Goal: Task Accomplishment & Management: Manage account settings

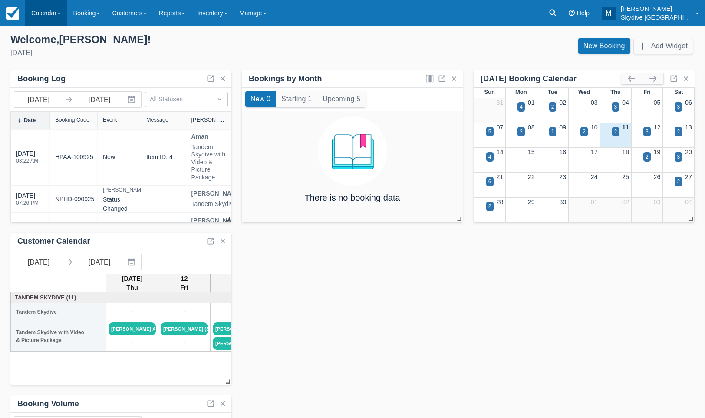
click at [44, 10] on link "Calendar" at bounding box center [46, 13] width 42 height 26
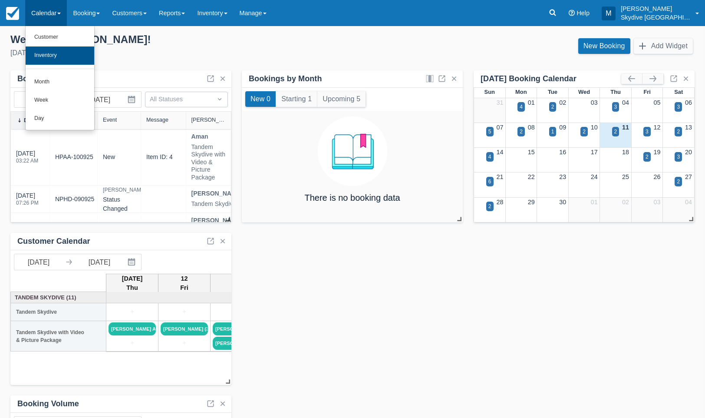
click at [45, 52] on link "Inventory" at bounding box center [60, 55] width 69 height 18
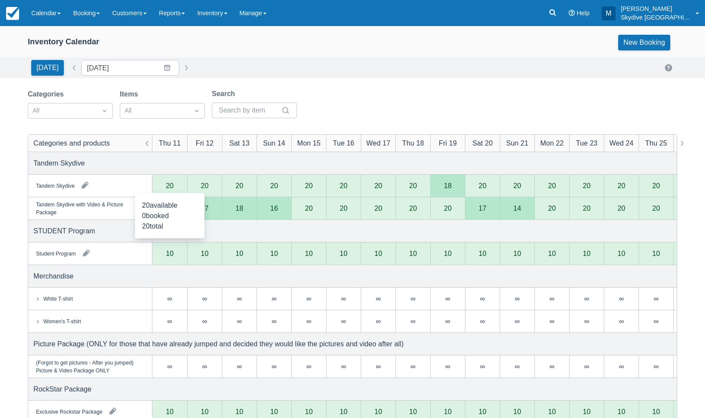
click at [169, 186] on div "20" at bounding box center [170, 185] width 8 height 7
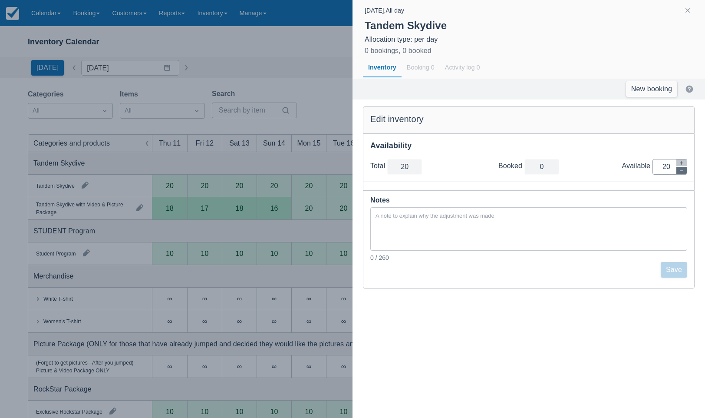
click at [683, 171] on icon "button" at bounding box center [681, 170] width 5 height 5
type input "19"
click at [683, 171] on icon "button" at bounding box center [681, 170] width 5 height 5
type input "18"
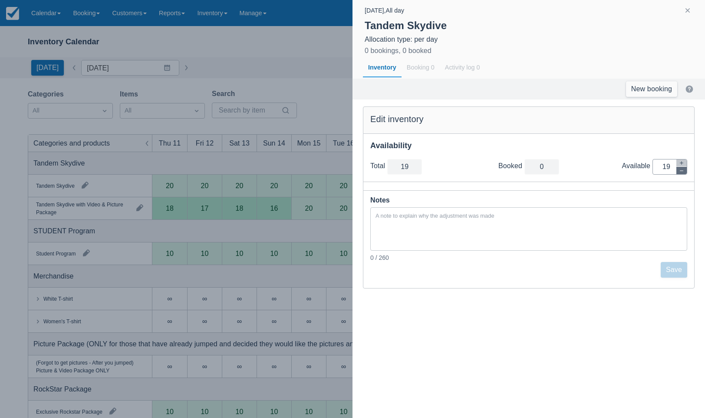
type input "18"
click at [683, 171] on icon "button" at bounding box center [681, 170] width 5 height 5
type input "17"
click at [683, 171] on icon "button" at bounding box center [681, 170] width 5 height 5
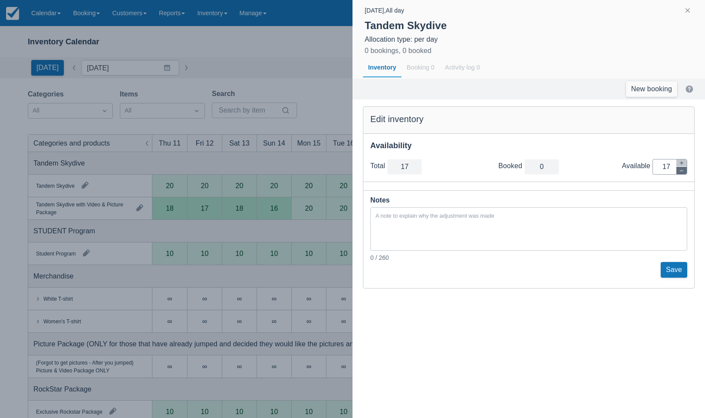
type input "16"
click at [683, 171] on icon "button" at bounding box center [681, 170] width 5 height 5
type input "15"
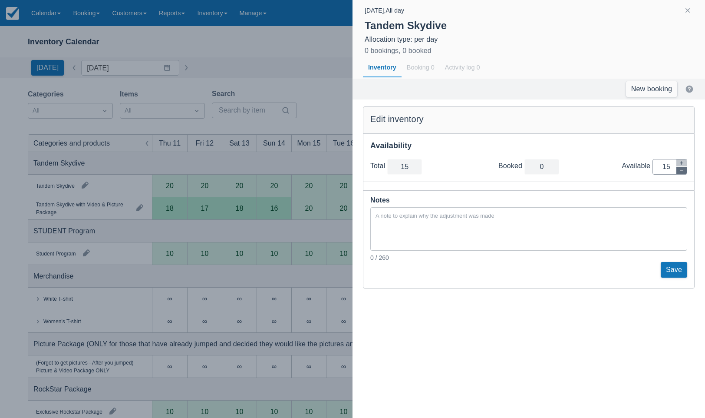
click at [683, 171] on icon "button" at bounding box center [681, 170] width 5 height 5
type input "14"
click at [683, 171] on icon "button" at bounding box center [681, 170] width 5 height 5
type input "13"
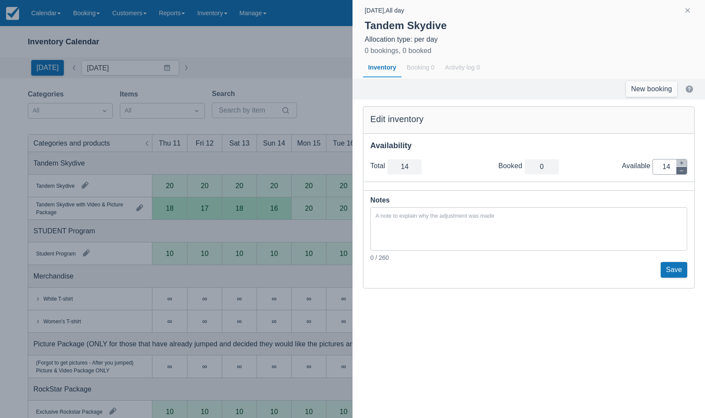
type input "13"
click at [683, 171] on icon "button" at bounding box center [681, 170] width 5 height 5
type input "12"
click at [683, 171] on icon "button" at bounding box center [681, 170] width 5 height 5
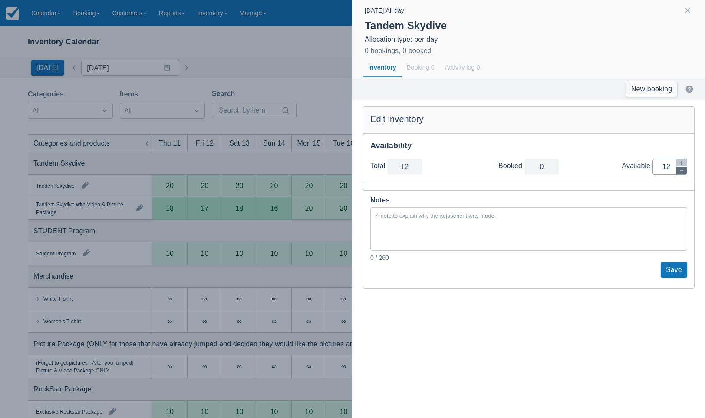
type input "11"
click at [683, 171] on icon "button" at bounding box center [681, 170] width 5 height 5
type input "10"
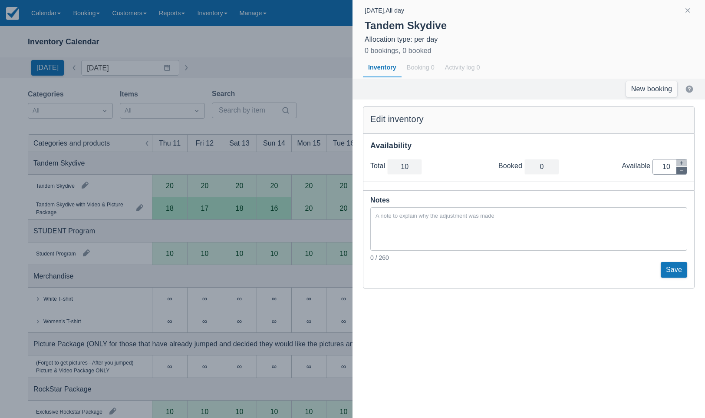
click at [683, 171] on icon "button" at bounding box center [681, 170] width 5 height 5
type input "9"
click at [683, 171] on icon "button" at bounding box center [681, 170] width 5 height 5
type input "8"
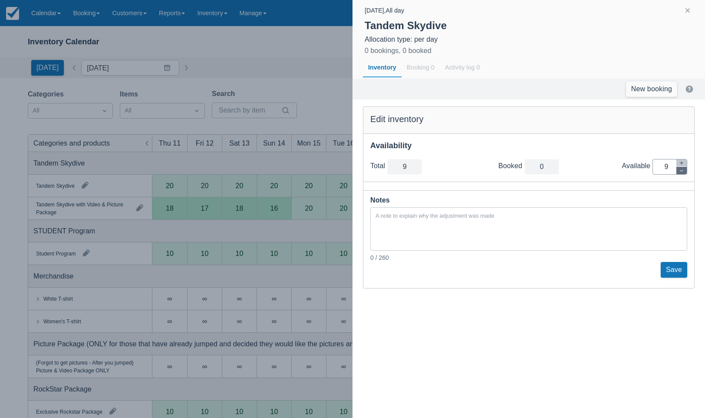
type input "8"
click at [683, 171] on icon "button" at bounding box center [681, 170] width 5 height 5
type input "7"
click at [683, 171] on icon "button" at bounding box center [681, 170] width 5 height 5
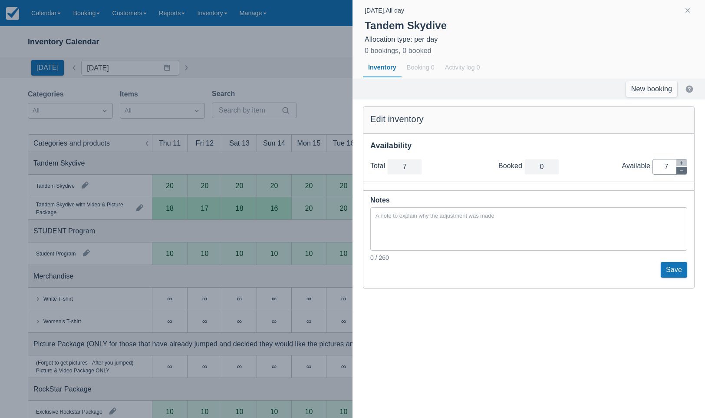
type input "6"
click at [683, 171] on icon "button" at bounding box center [681, 170] width 5 height 5
type input "5"
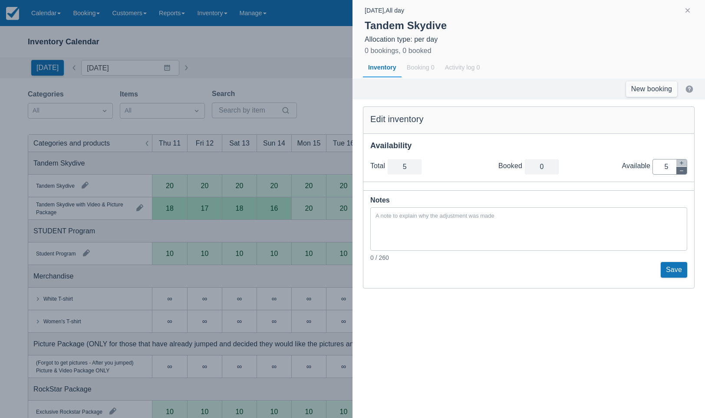
click at [683, 171] on icon "button" at bounding box center [681, 170] width 5 height 5
type input "4"
click at [683, 171] on icon "button" at bounding box center [681, 170] width 5 height 5
type input "3"
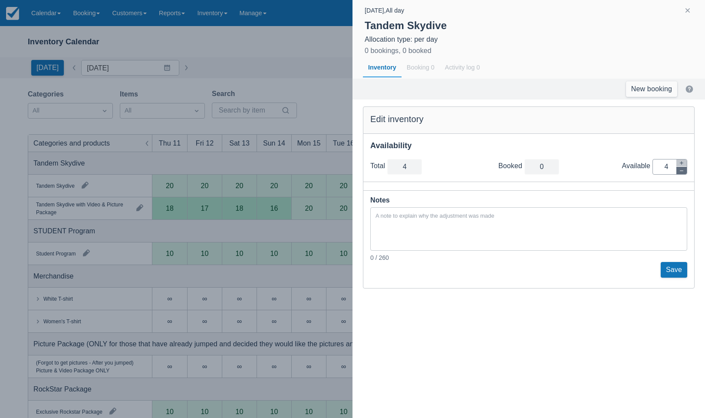
type input "3"
click at [683, 171] on icon "button" at bounding box center [681, 170] width 5 height 5
type input "2"
click at [683, 171] on icon "button" at bounding box center [681, 170] width 5 height 5
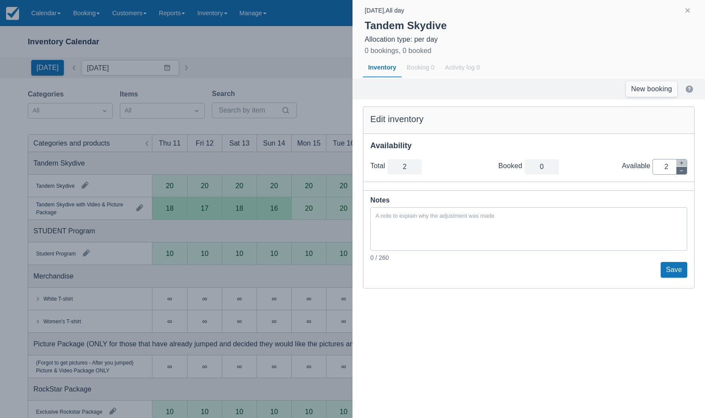
type input "1"
click at [683, 171] on icon "button" at bounding box center [681, 170] width 5 height 5
type input "0"
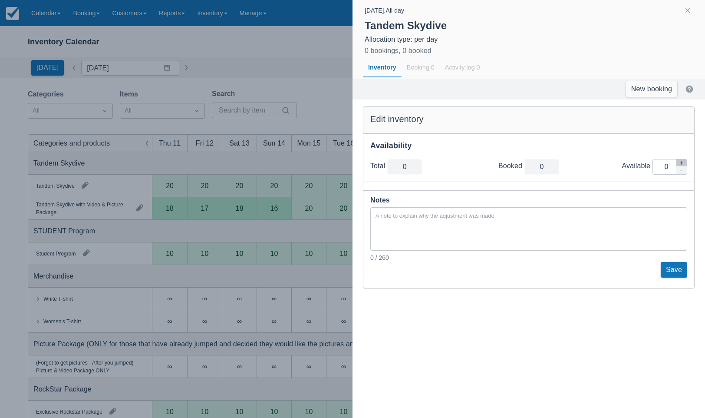
click at [677, 265] on button "Save" at bounding box center [674, 270] width 26 height 16
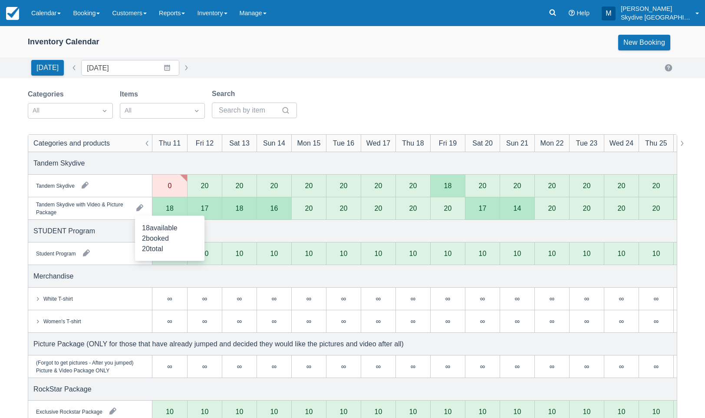
click at [173, 207] on div "18" at bounding box center [170, 207] width 8 height 7
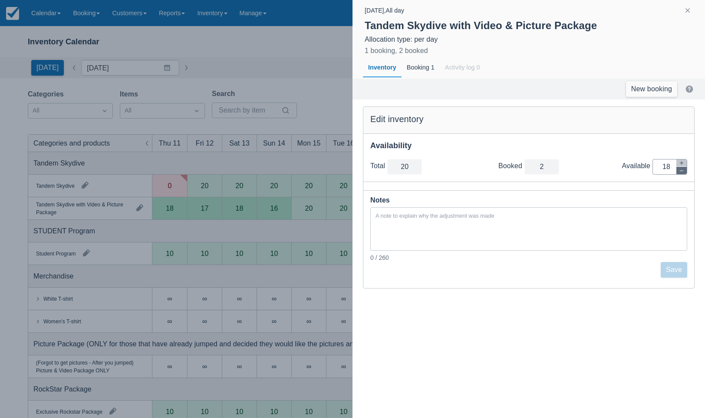
click at [684, 172] on button "button" at bounding box center [681, 170] width 10 height 7
type input "19"
type input "17"
click at [684, 172] on button "button" at bounding box center [681, 170] width 10 height 7
type input "18"
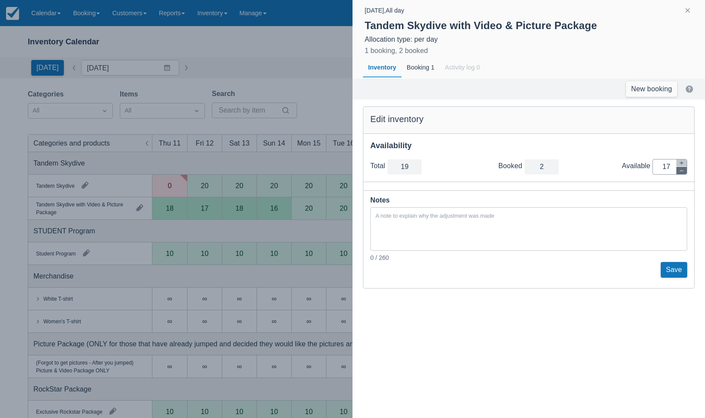
type input "16"
click at [684, 172] on button "button" at bounding box center [681, 170] width 10 height 7
type input "17"
type input "15"
click at [684, 172] on button "button" at bounding box center [681, 170] width 10 height 7
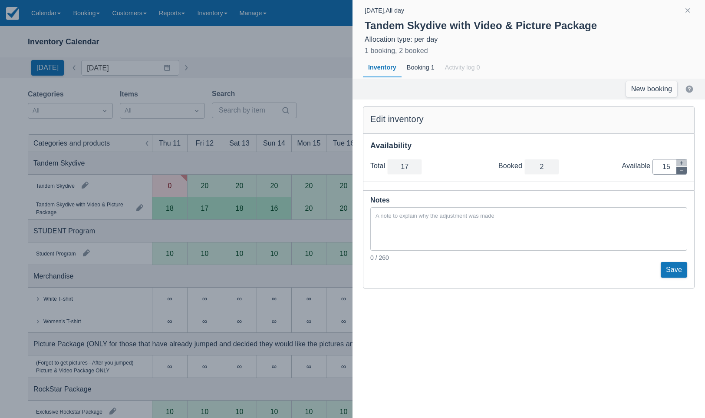
type input "16"
type input "14"
click at [684, 172] on button "button" at bounding box center [681, 170] width 10 height 7
type input "15"
type input "13"
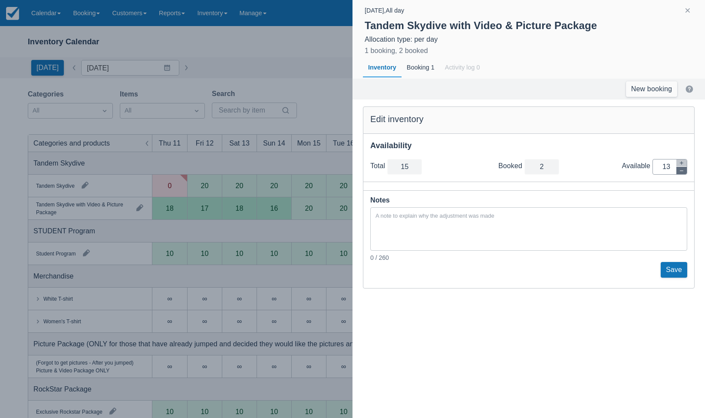
click at [684, 172] on button "button" at bounding box center [681, 170] width 10 height 7
type input "14"
type input "12"
click at [684, 172] on button "button" at bounding box center [681, 170] width 10 height 7
type input "13"
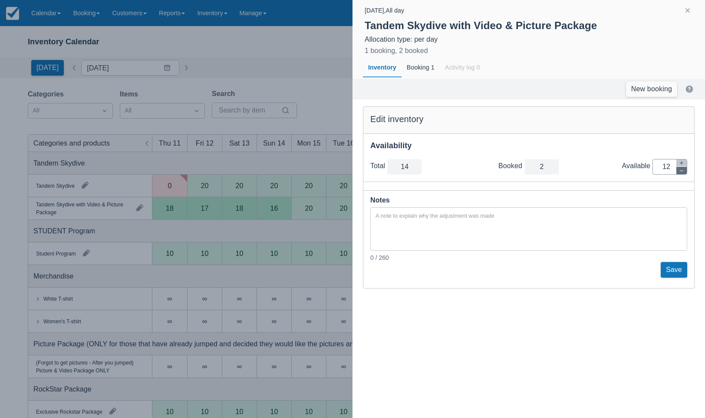
type input "11"
click at [684, 172] on button "button" at bounding box center [681, 170] width 10 height 7
type input "12"
type input "10"
click at [684, 172] on button "button" at bounding box center [681, 170] width 10 height 7
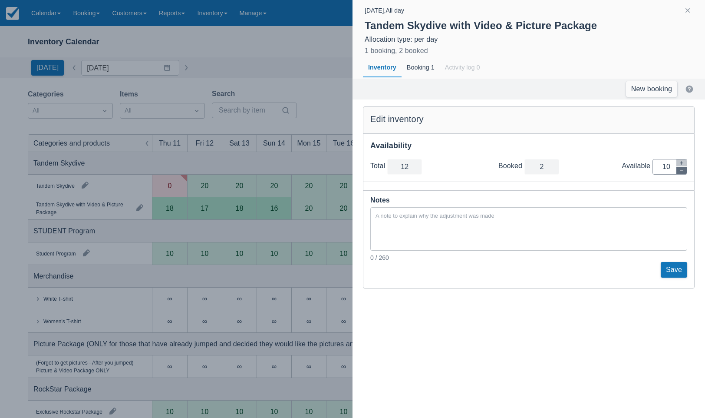
type input "11"
type input "9"
click at [684, 172] on button "button" at bounding box center [681, 170] width 10 height 7
type input "10"
type input "8"
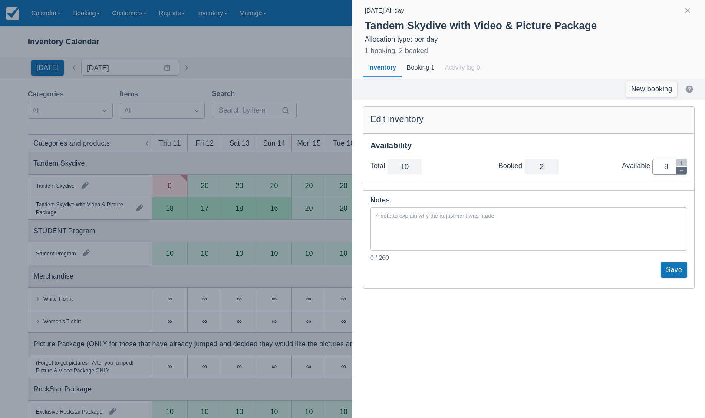
click at [684, 172] on button "button" at bounding box center [681, 170] width 10 height 7
type input "9"
type input "7"
click at [684, 172] on button "button" at bounding box center [681, 170] width 10 height 7
type input "8"
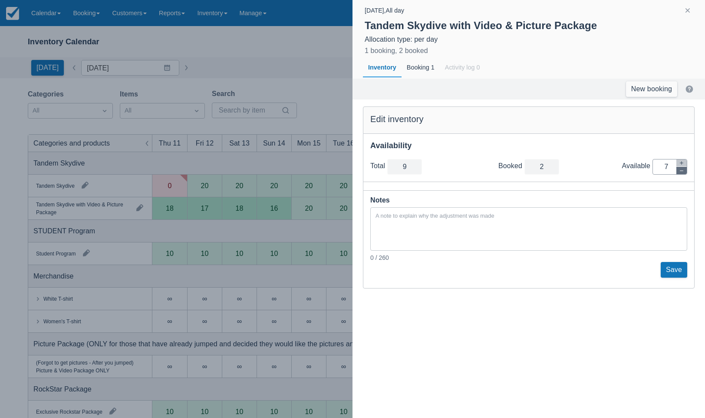
type input "6"
click at [684, 172] on button "button" at bounding box center [681, 170] width 10 height 7
type input "7"
type input "5"
click at [684, 172] on button "button" at bounding box center [681, 170] width 10 height 7
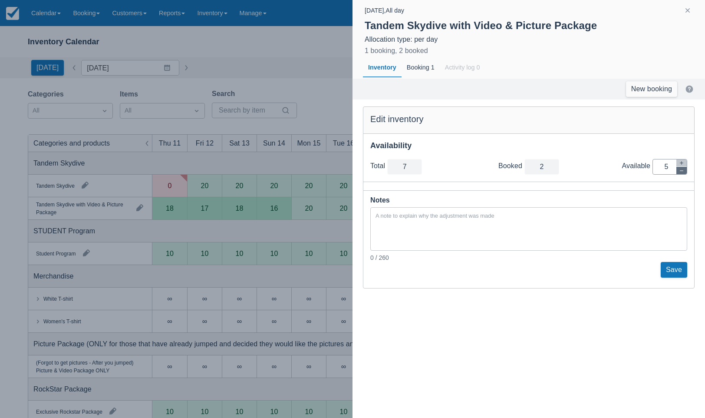
type input "6"
type input "4"
click at [684, 172] on button "button" at bounding box center [681, 170] width 10 height 7
type input "5"
type input "3"
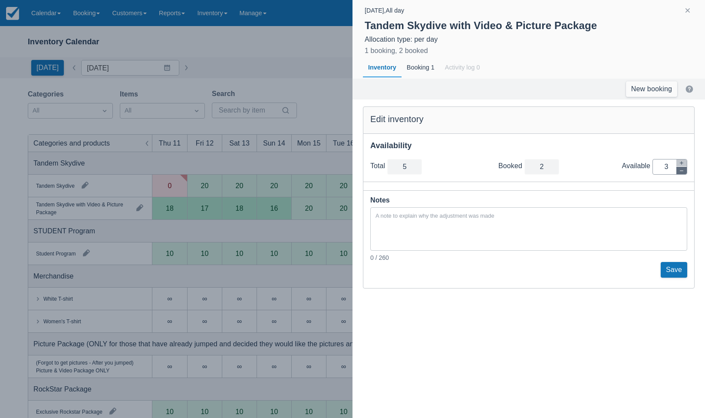
click at [684, 172] on button "button" at bounding box center [681, 170] width 10 height 7
type input "4"
type input "2"
click at [684, 172] on button "button" at bounding box center [681, 170] width 10 height 7
type input "3"
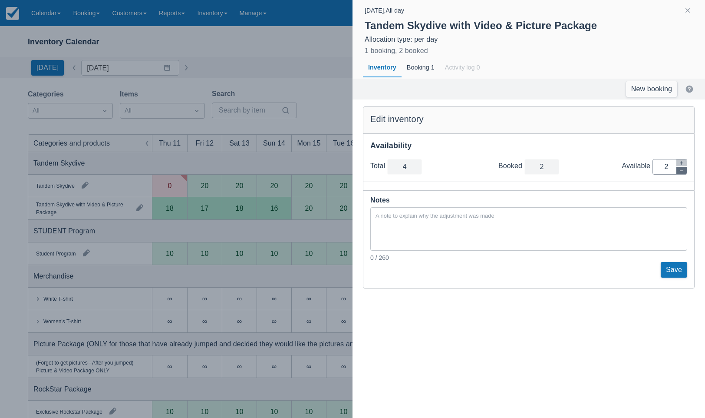
type input "1"
click at [684, 172] on button "button" at bounding box center [681, 170] width 10 height 7
type input "2"
type input "0"
click at [678, 264] on button "Save" at bounding box center [674, 270] width 26 height 16
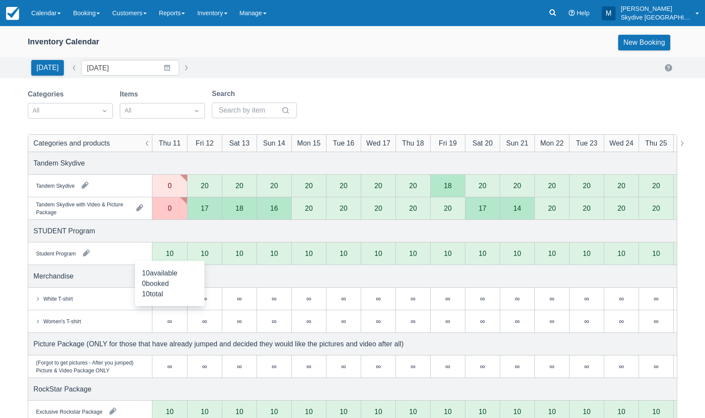
click at [172, 251] on div "10" at bounding box center [170, 253] width 8 height 7
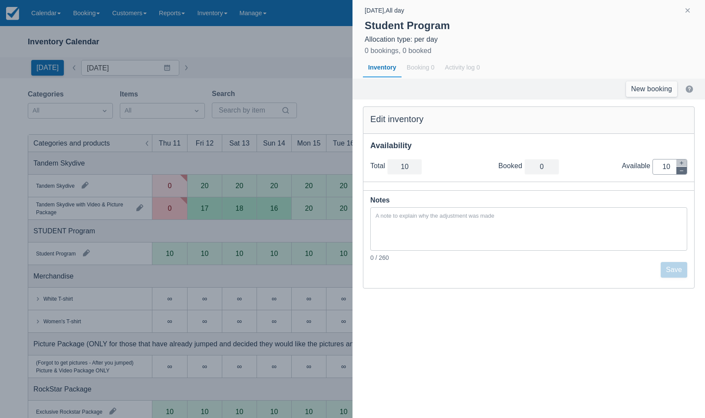
click at [684, 171] on button "button" at bounding box center [681, 170] width 10 height 7
type input "9"
click at [684, 171] on button "button" at bounding box center [681, 170] width 10 height 7
type input "8"
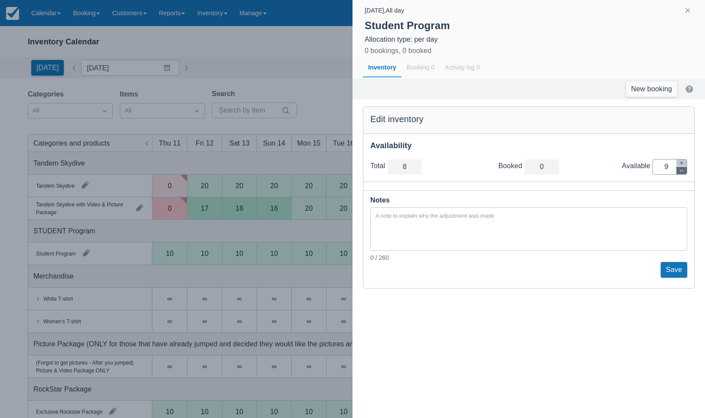
type input "8"
click at [684, 171] on button "button" at bounding box center [681, 170] width 10 height 7
type input "7"
click at [684, 171] on button "button" at bounding box center [681, 170] width 10 height 7
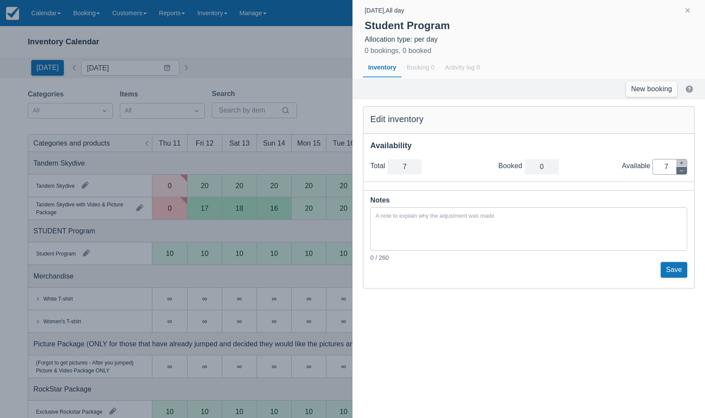
type input "6"
click at [684, 171] on button "button" at bounding box center [681, 170] width 10 height 7
type input "5"
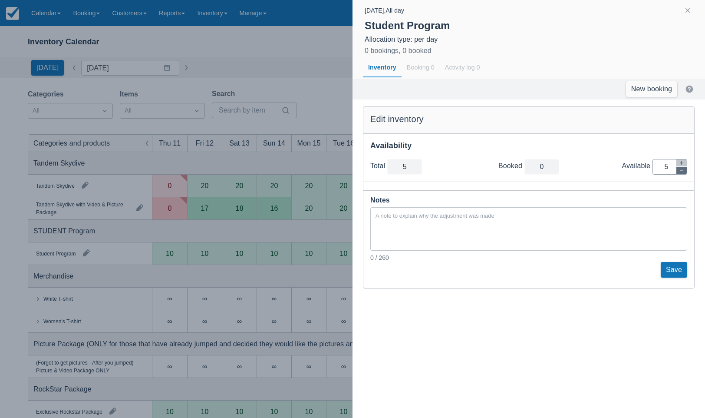
click at [684, 171] on button "button" at bounding box center [681, 170] width 10 height 7
type input "4"
click at [684, 171] on button "button" at bounding box center [681, 170] width 10 height 7
type input "3"
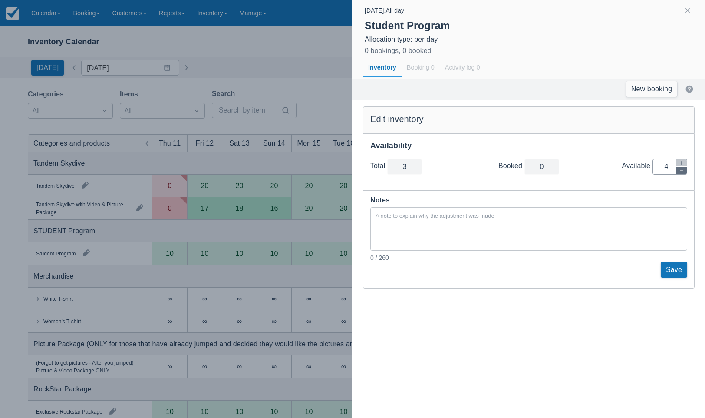
type input "3"
click at [684, 171] on button "button" at bounding box center [681, 170] width 10 height 7
type input "2"
click at [684, 171] on button "button" at bounding box center [681, 170] width 10 height 7
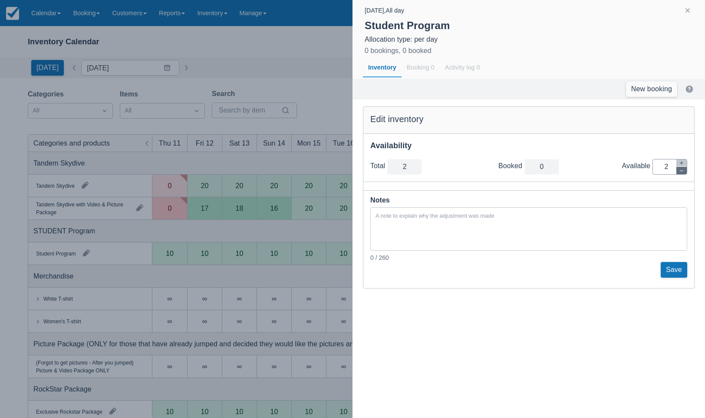
type input "1"
click at [684, 171] on button "button" at bounding box center [681, 170] width 10 height 7
type input "0"
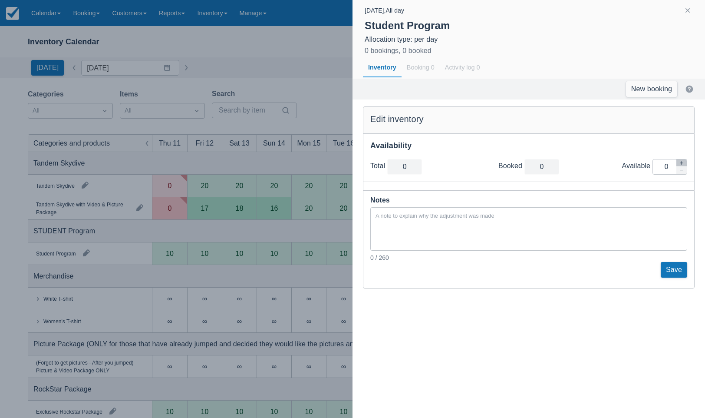
click at [677, 265] on button "Save" at bounding box center [674, 270] width 26 height 16
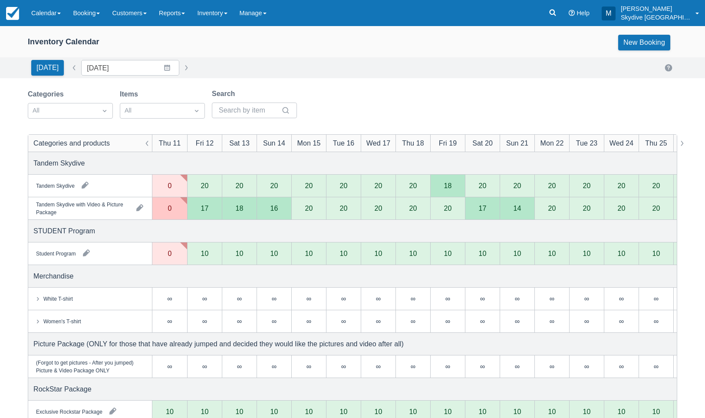
click at [240, 185] on div "20" at bounding box center [240, 185] width 8 height 7
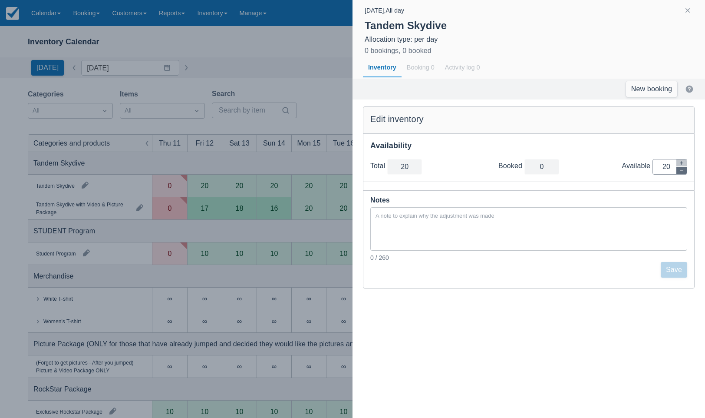
click at [679, 171] on icon "button" at bounding box center [681, 170] width 5 height 5
type input "19"
click at [679, 171] on icon "button" at bounding box center [681, 170] width 5 height 5
type input "18"
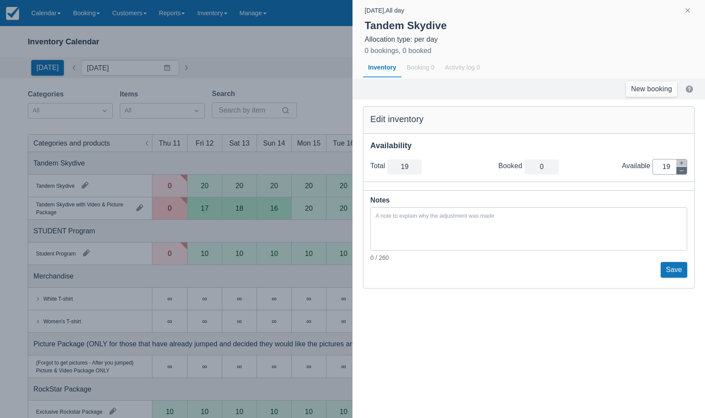
type input "18"
click at [679, 171] on icon "button" at bounding box center [681, 170] width 5 height 5
type input "17"
click at [679, 171] on icon "button" at bounding box center [681, 170] width 5 height 5
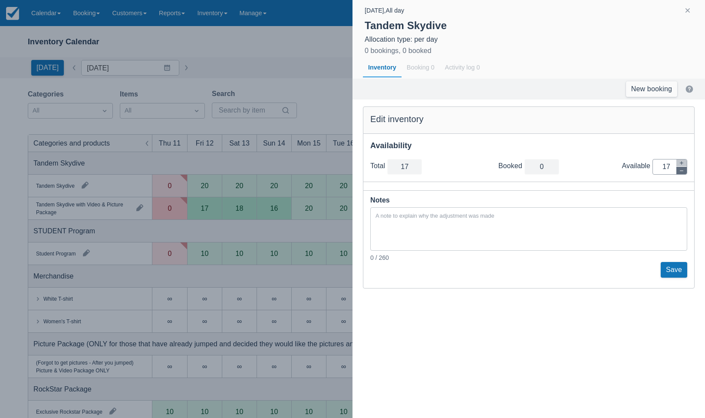
type input "16"
click at [679, 171] on icon "button" at bounding box center [681, 170] width 5 height 5
type input "15"
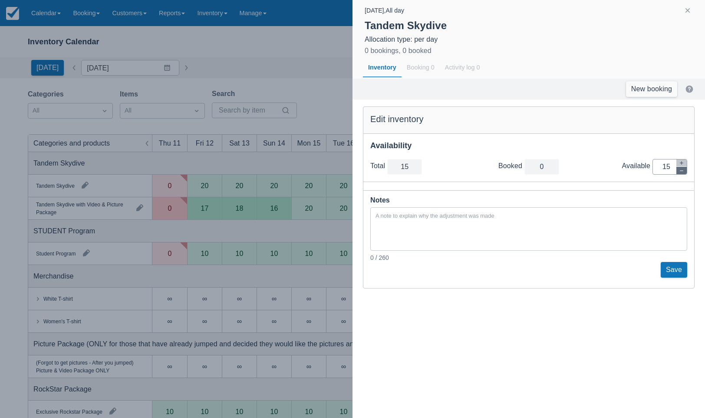
click at [679, 171] on icon "button" at bounding box center [681, 170] width 5 height 5
type input "14"
click at [679, 171] on icon "button" at bounding box center [681, 170] width 5 height 5
type input "13"
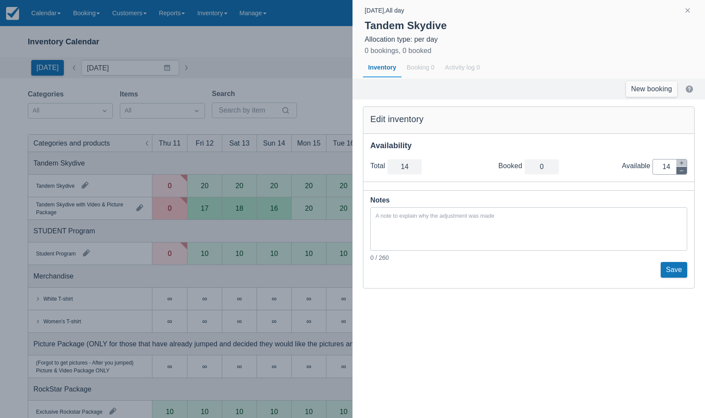
type input "13"
click at [679, 171] on icon "button" at bounding box center [681, 170] width 5 height 5
type input "12"
click at [679, 171] on icon "button" at bounding box center [681, 170] width 5 height 5
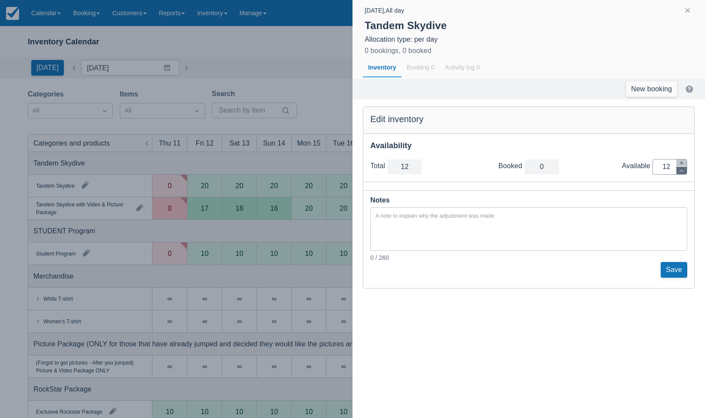
type input "11"
click at [679, 171] on icon "button" at bounding box center [681, 170] width 5 height 5
type input "10"
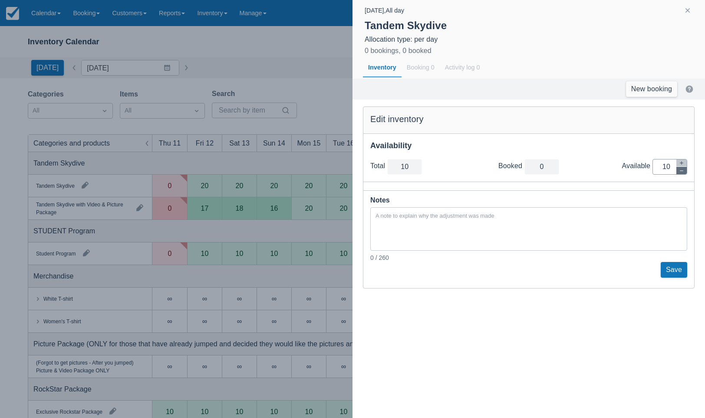
click at [679, 171] on icon "button" at bounding box center [681, 170] width 5 height 5
type input "9"
click at [679, 171] on icon "button" at bounding box center [681, 170] width 5 height 5
type input "8"
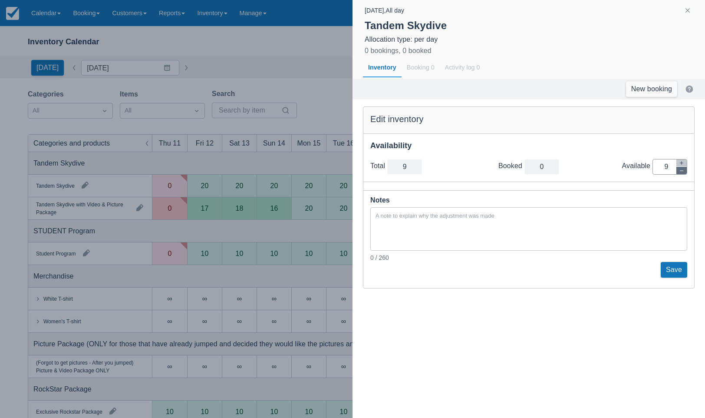
type input "8"
click at [679, 171] on icon "button" at bounding box center [681, 170] width 5 height 5
type input "7"
click at [672, 268] on button "Save" at bounding box center [674, 270] width 26 height 16
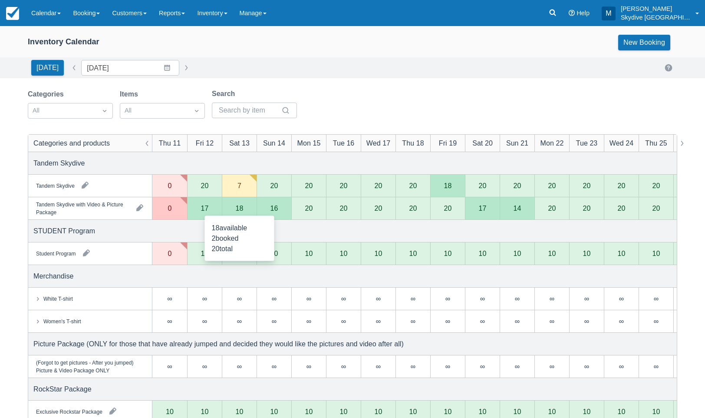
click at [244, 206] on div "18" at bounding box center [239, 208] width 35 height 23
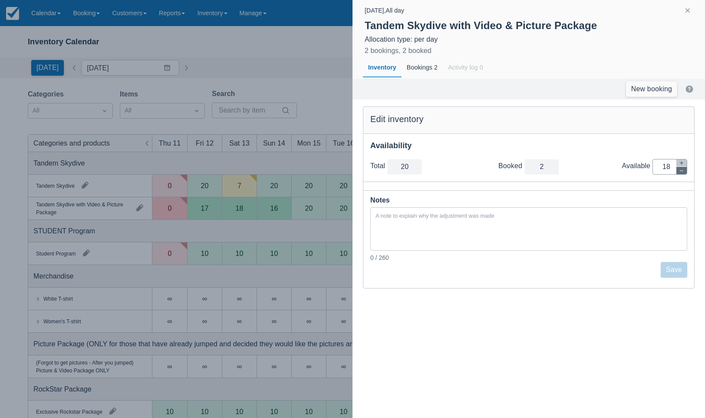
click at [683, 171] on icon "button" at bounding box center [681, 170] width 5 height 5
type input "19"
type input "17"
click at [683, 171] on icon "button" at bounding box center [681, 170] width 5 height 5
type input "18"
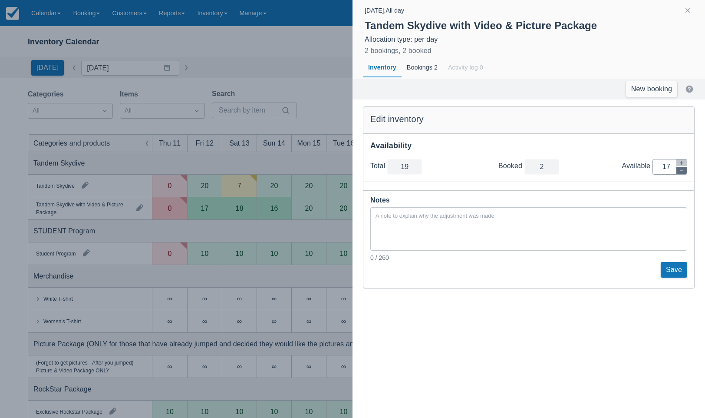
type input "16"
click at [683, 171] on icon "button" at bounding box center [681, 170] width 5 height 5
type input "17"
type input "15"
click at [683, 171] on icon "button" at bounding box center [681, 170] width 5 height 5
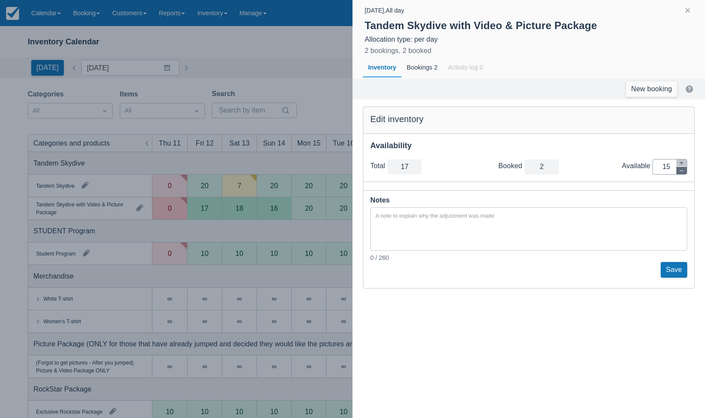
type input "16"
type input "14"
click at [683, 171] on icon "button" at bounding box center [681, 170] width 5 height 5
type input "15"
type input "13"
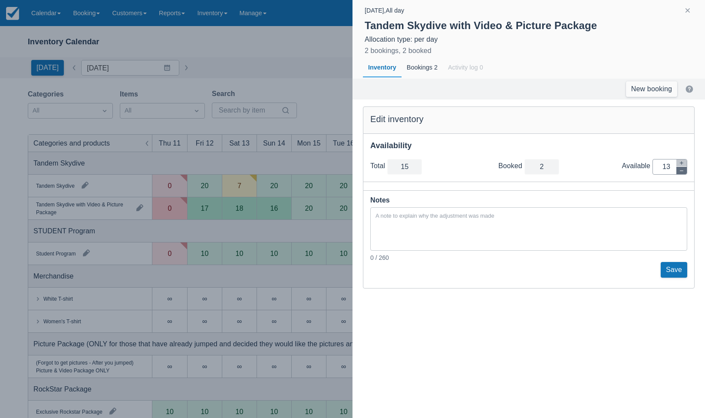
click at [683, 171] on icon "button" at bounding box center [681, 170] width 5 height 5
type input "14"
type input "12"
click at [683, 171] on icon "button" at bounding box center [681, 170] width 5 height 5
type input "13"
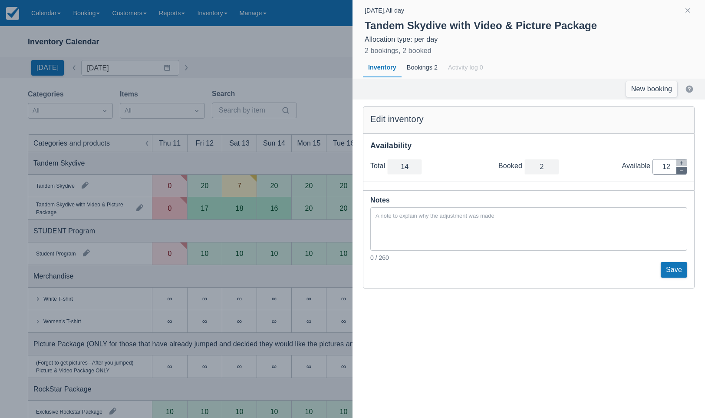
type input "11"
click at [683, 171] on icon "button" at bounding box center [681, 170] width 5 height 5
type input "12"
type input "10"
click at [683, 171] on icon "button" at bounding box center [681, 170] width 5 height 5
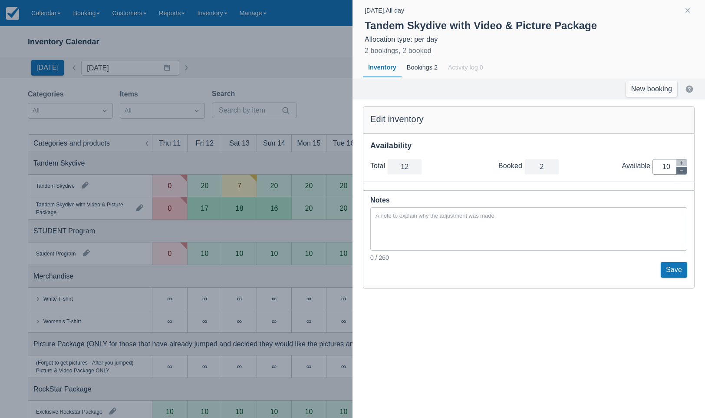
type input "11"
type input "9"
click at [683, 171] on icon "button" at bounding box center [681, 170] width 5 height 5
type input "10"
type input "8"
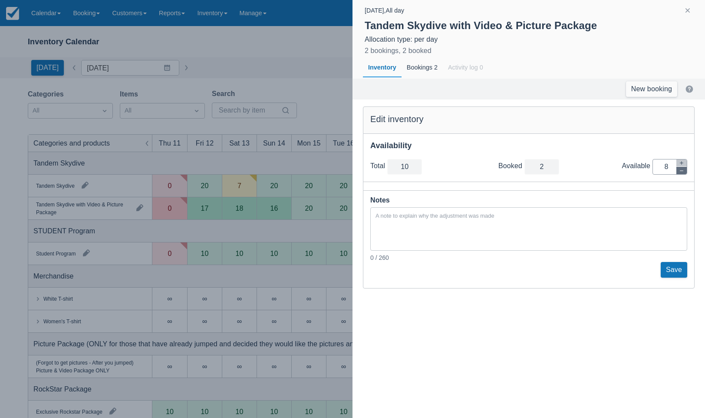
click at [683, 171] on icon "button" at bounding box center [681, 170] width 5 height 5
type input "9"
type input "7"
click at [681, 165] on button "button" at bounding box center [681, 162] width 10 height 7
type input "10"
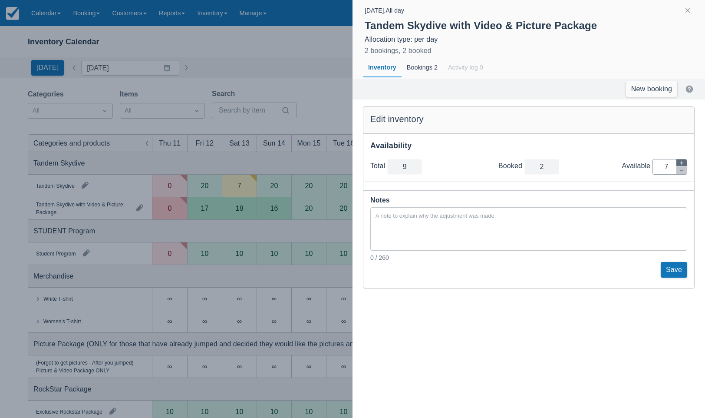
type input "8"
click at [673, 265] on button "Save" at bounding box center [674, 270] width 26 height 16
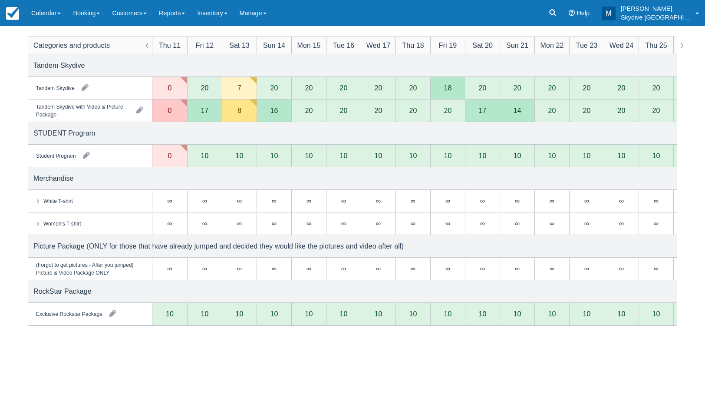
scroll to position [114, 0]
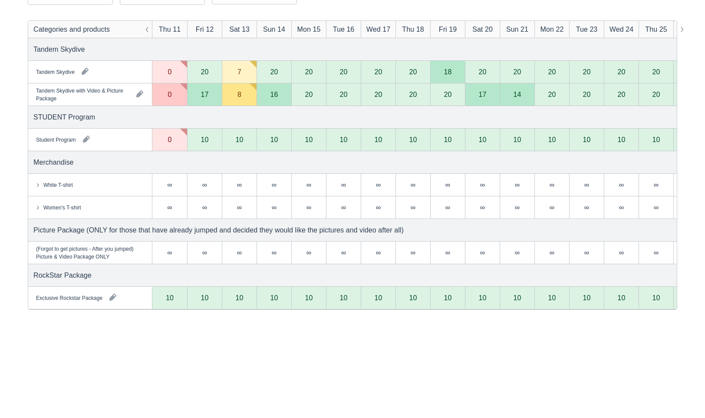
click at [170, 299] on div "10" at bounding box center [170, 297] width 8 height 7
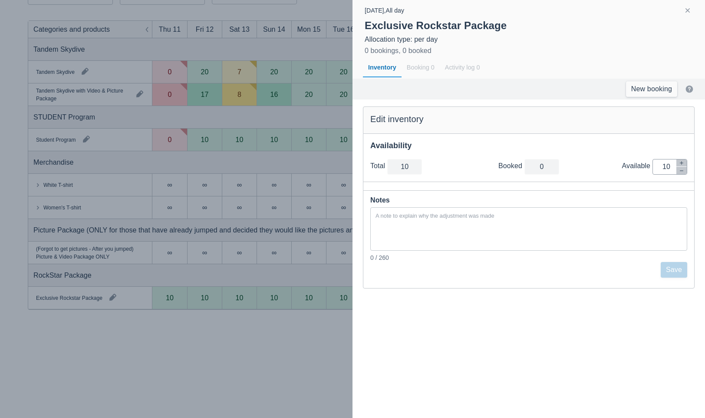
click at [668, 167] on input "10" at bounding box center [666, 167] width 21 height 16
type input "0"
click at [677, 267] on button "Save" at bounding box center [674, 270] width 26 height 16
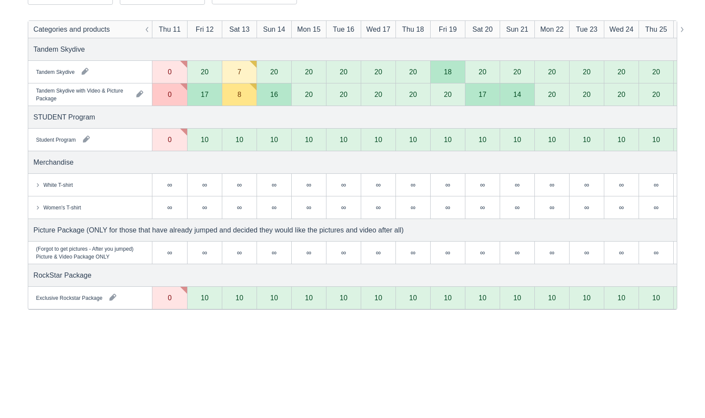
click at [240, 298] on div "10" at bounding box center [240, 297] width 8 height 7
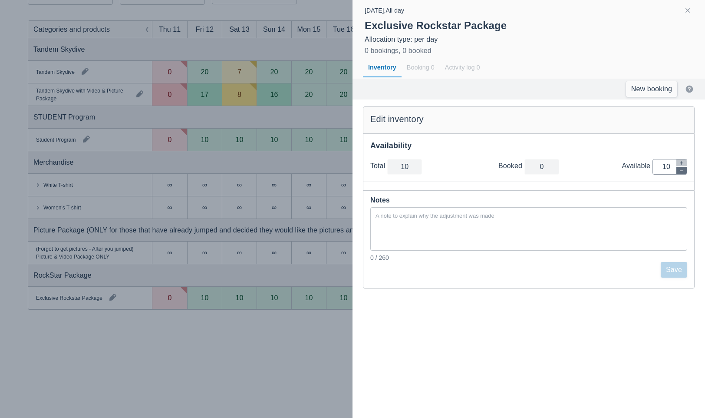
click at [683, 172] on icon "button" at bounding box center [681, 170] width 5 height 5
type input "9"
click at [683, 172] on icon "button" at bounding box center [681, 170] width 5 height 5
type input "8"
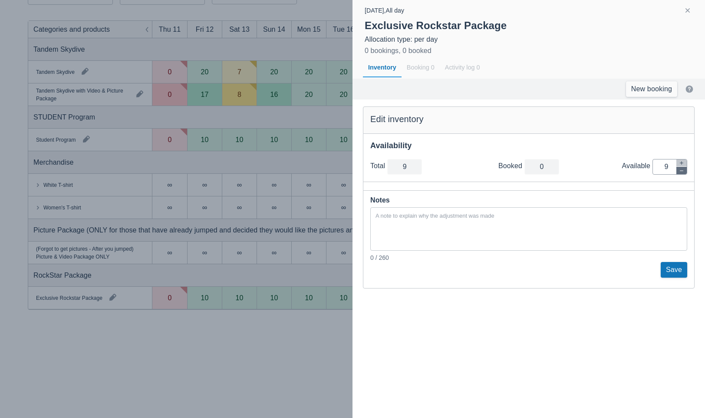
type input "8"
click at [683, 172] on icon "button" at bounding box center [681, 170] width 5 height 5
type input "7"
click at [683, 172] on icon "button" at bounding box center [681, 170] width 5 height 5
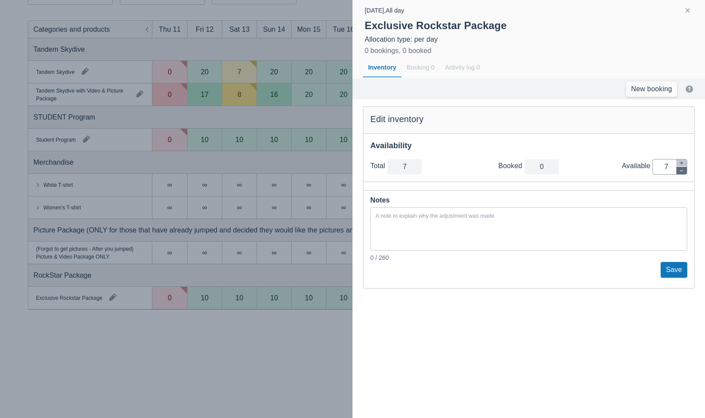
type input "6"
click at [681, 171] on icon "button" at bounding box center [681, 170] width 5 height 5
type input "5"
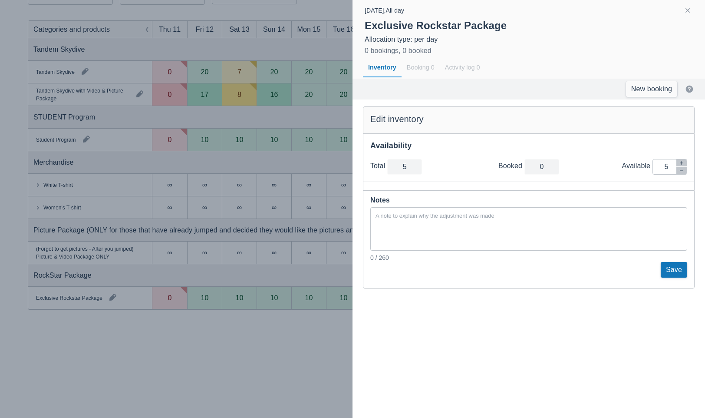
click at [674, 266] on button "Save" at bounding box center [674, 270] width 26 height 16
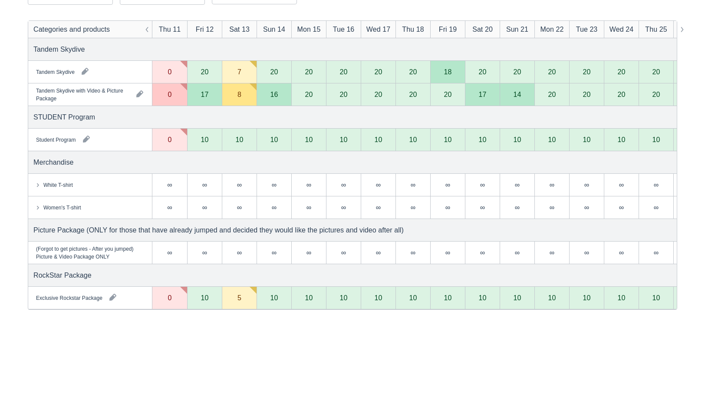
click at [204, 300] on div "10" at bounding box center [205, 297] width 8 height 7
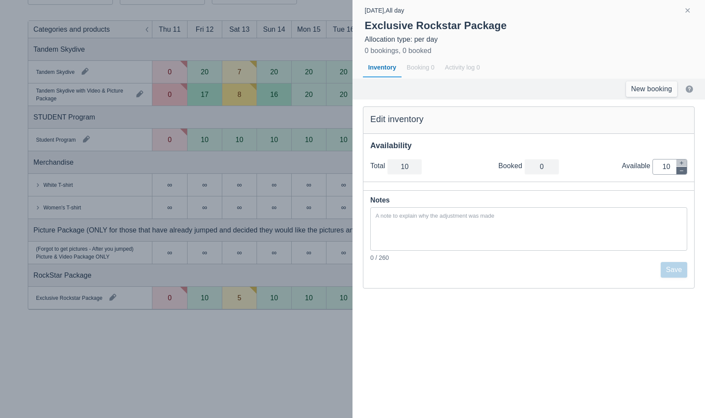
click at [678, 173] on button "button" at bounding box center [681, 170] width 10 height 7
type input "9"
click at [678, 173] on button "button" at bounding box center [681, 170] width 10 height 7
type input "8"
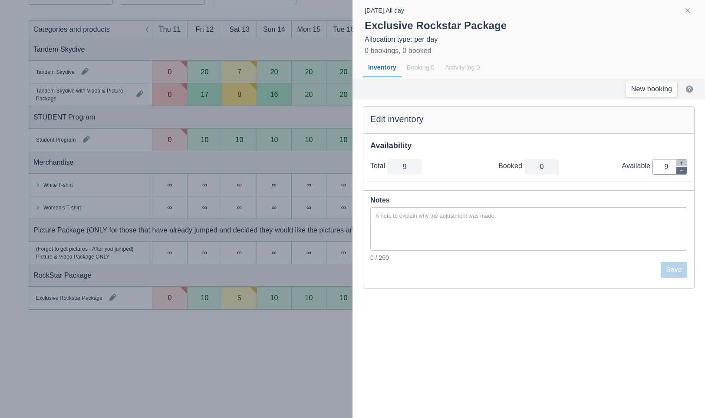
type input "8"
click at [678, 173] on button "button" at bounding box center [681, 170] width 10 height 7
type input "7"
click at [678, 173] on button "button" at bounding box center [681, 170] width 10 height 7
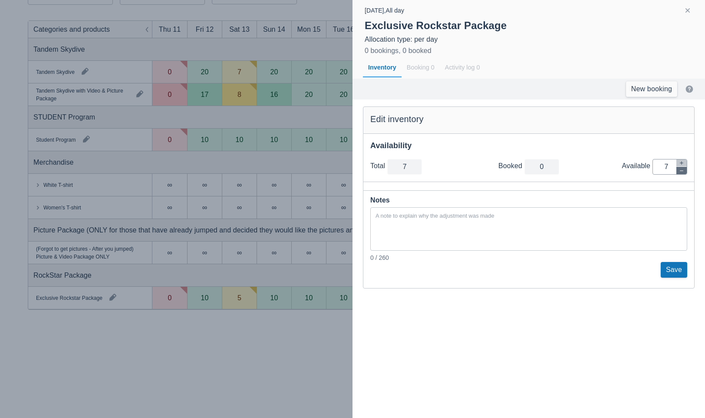
type input "6"
click at [678, 173] on button "button" at bounding box center [681, 170] width 10 height 7
type input "5"
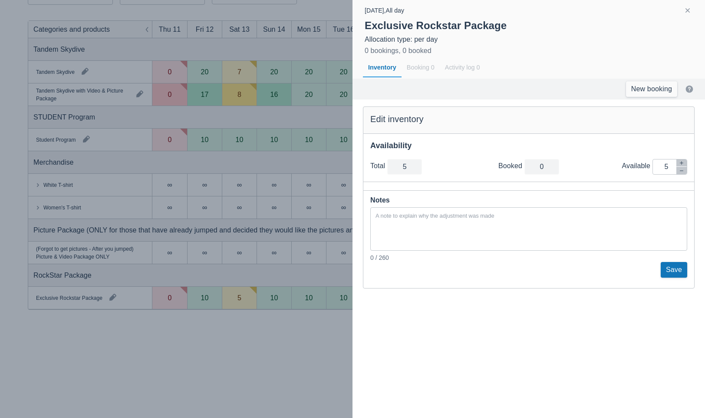
click at [672, 266] on button "Save" at bounding box center [674, 270] width 26 height 16
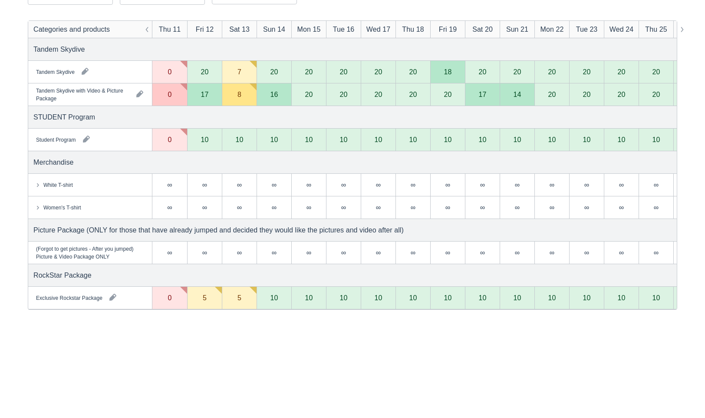
click at [203, 92] on div "17" at bounding box center [205, 94] width 8 height 7
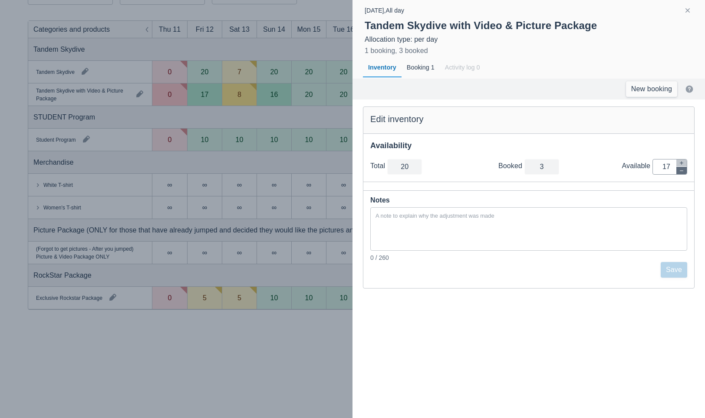
click at [681, 172] on icon "button" at bounding box center [681, 170] width 5 height 5
type input "19"
type input "16"
click at [681, 172] on icon "button" at bounding box center [681, 170] width 5 height 5
type input "18"
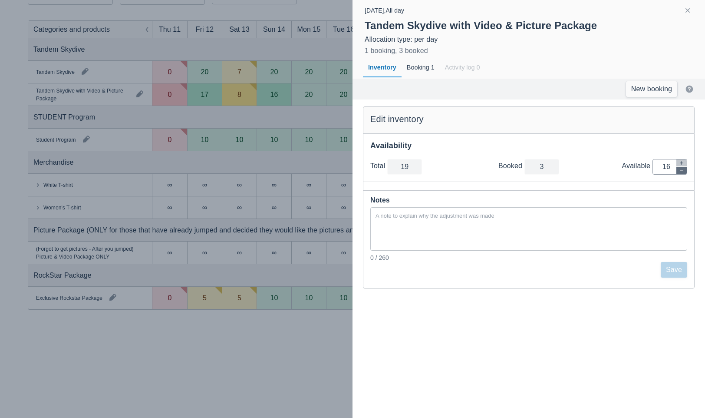
type input "15"
click at [681, 172] on icon "button" at bounding box center [681, 170] width 5 height 5
type input "17"
type input "14"
click at [681, 172] on icon "button" at bounding box center [681, 170] width 5 height 5
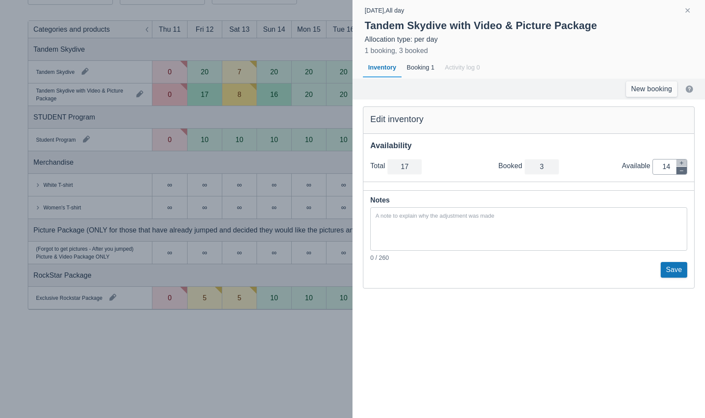
type input "16"
type input "13"
click at [681, 172] on icon "button" at bounding box center [681, 170] width 5 height 5
type input "15"
type input "12"
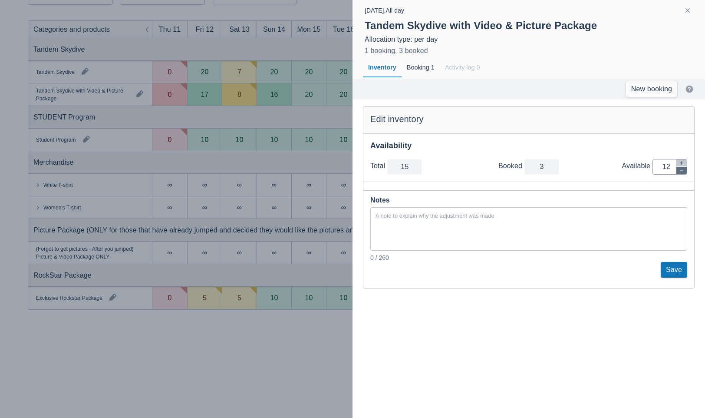
click at [680, 170] on icon "button" at bounding box center [681, 170] width 5 height 5
type input "14"
type input "11"
drag, startPoint x: 680, startPoint y: 170, endPoint x: 668, endPoint y: 204, distance: 36.1
click at [680, 170] on icon "button" at bounding box center [681, 170] width 5 height 5
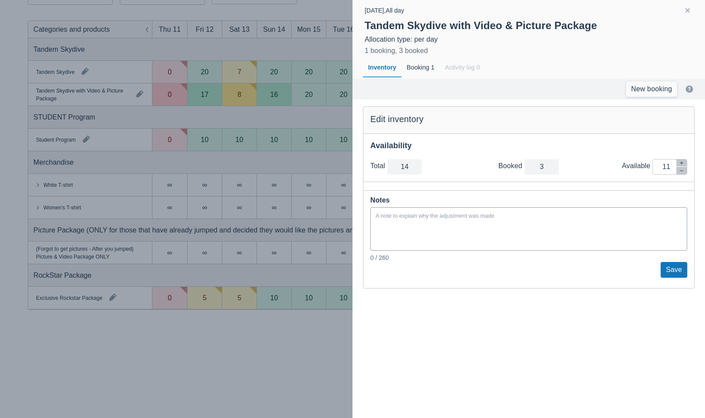
type input "13"
type input "10"
drag, startPoint x: 681, startPoint y: 171, endPoint x: 662, endPoint y: 263, distance: 94.8
click at [681, 171] on icon "button" at bounding box center [681, 170] width 5 height 5
type input "12"
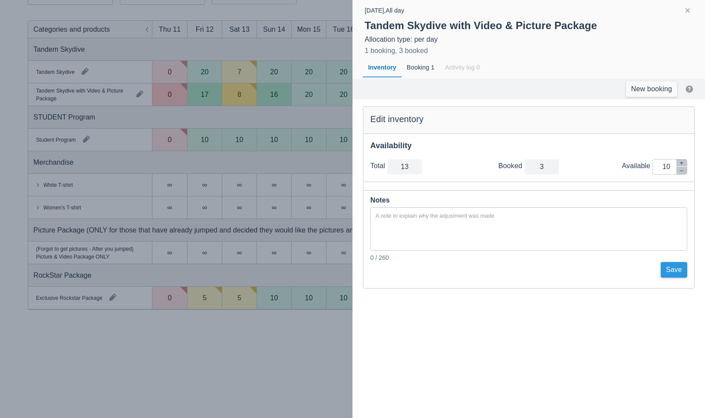
type input "9"
click at [671, 267] on button "Save" at bounding box center [674, 270] width 26 height 16
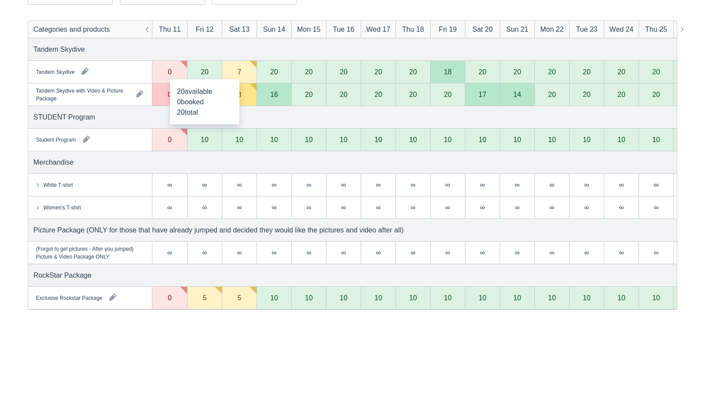
click at [208, 69] on div "20" at bounding box center [205, 71] width 8 height 7
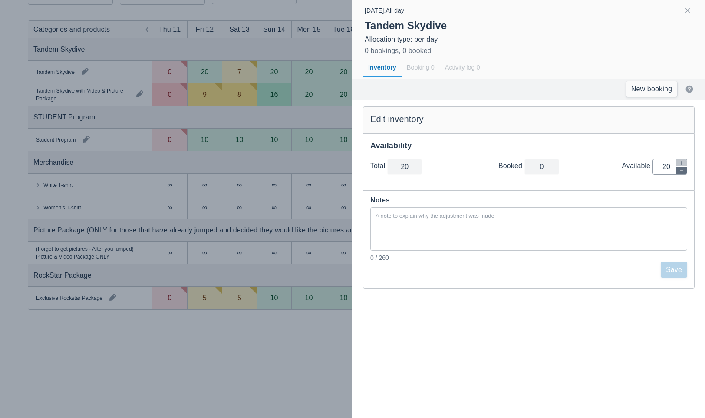
click at [679, 169] on icon "button" at bounding box center [681, 170] width 5 height 5
type input "19"
click at [679, 169] on icon "button" at bounding box center [681, 170] width 5 height 5
type input "18"
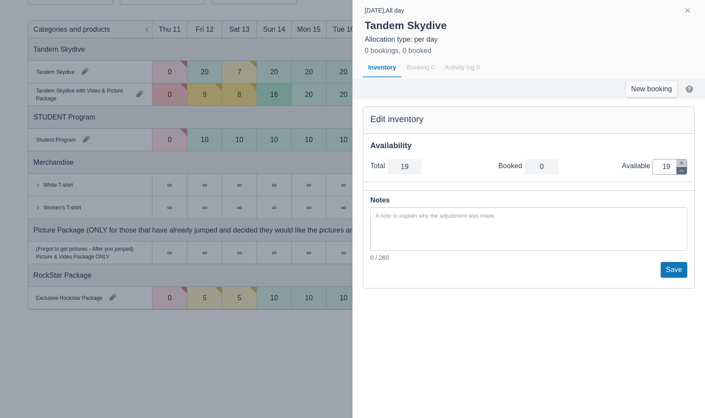
type input "18"
click at [679, 169] on icon "button" at bounding box center [681, 170] width 5 height 5
type input "17"
click at [679, 169] on icon "button" at bounding box center [681, 170] width 5 height 5
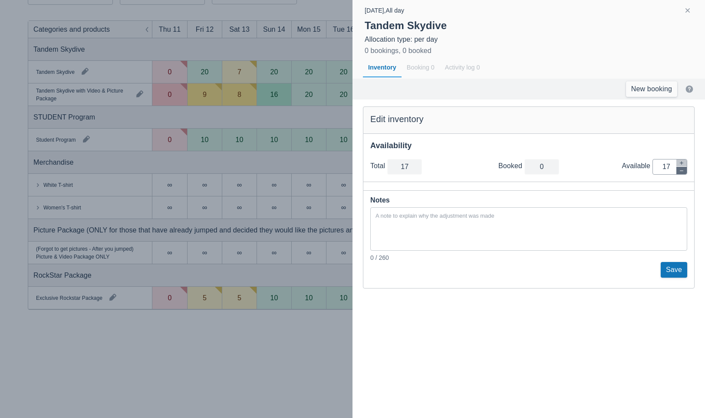
type input "16"
click at [679, 169] on icon "button" at bounding box center [681, 170] width 5 height 5
type input "15"
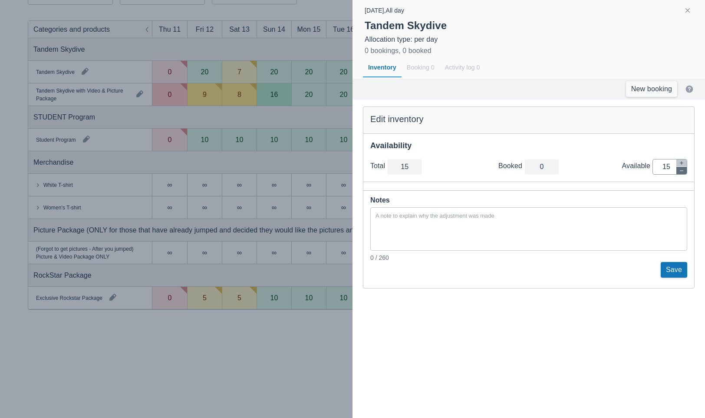
click at [679, 169] on icon "button" at bounding box center [681, 170] width 5 height 5
type input "14"
click at [679, 169] on icon "button" at bounding box center [681, 170] width 5 height 5
type input "13"
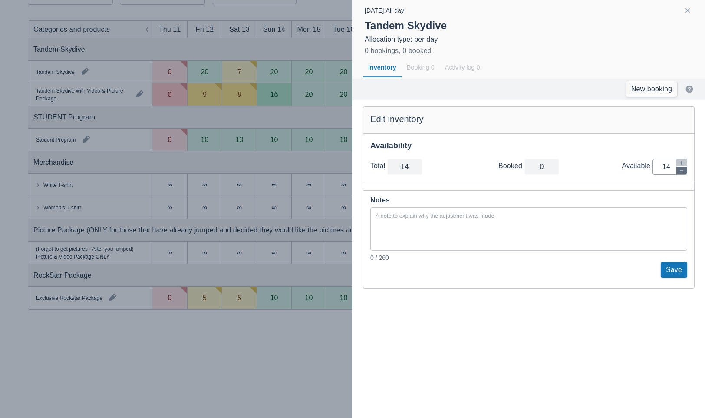
type input "13"
click at [679, 169] on icon "button" at bounding box center [681, 170] width 5 height 5
type input "12"
click at [679, 169] on icon "button" at bounding box center [681, 170] width 5 height 5
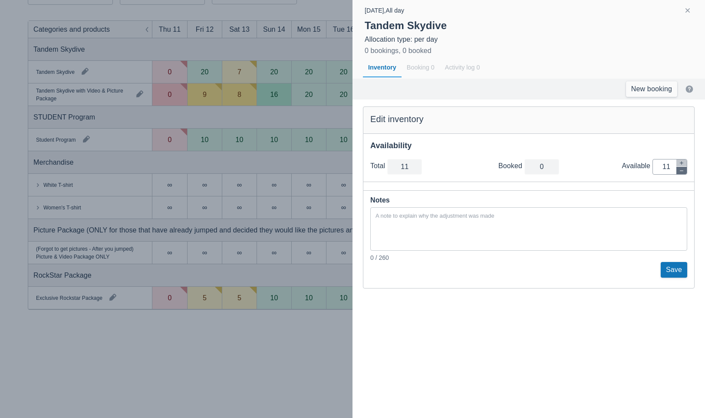
click at [679, 169] on icon "button" at bounding box center [681, 170] width 5 height 5
click at [675, 264] on button "Save" at bounding box center [674, 270] width 26 height 16
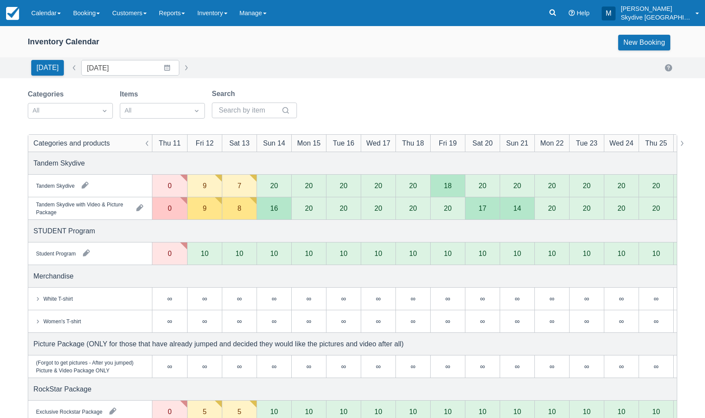
scroll to position [0, 0]
